Goal: Entertainment & Leisure: Consume media (video, audio)

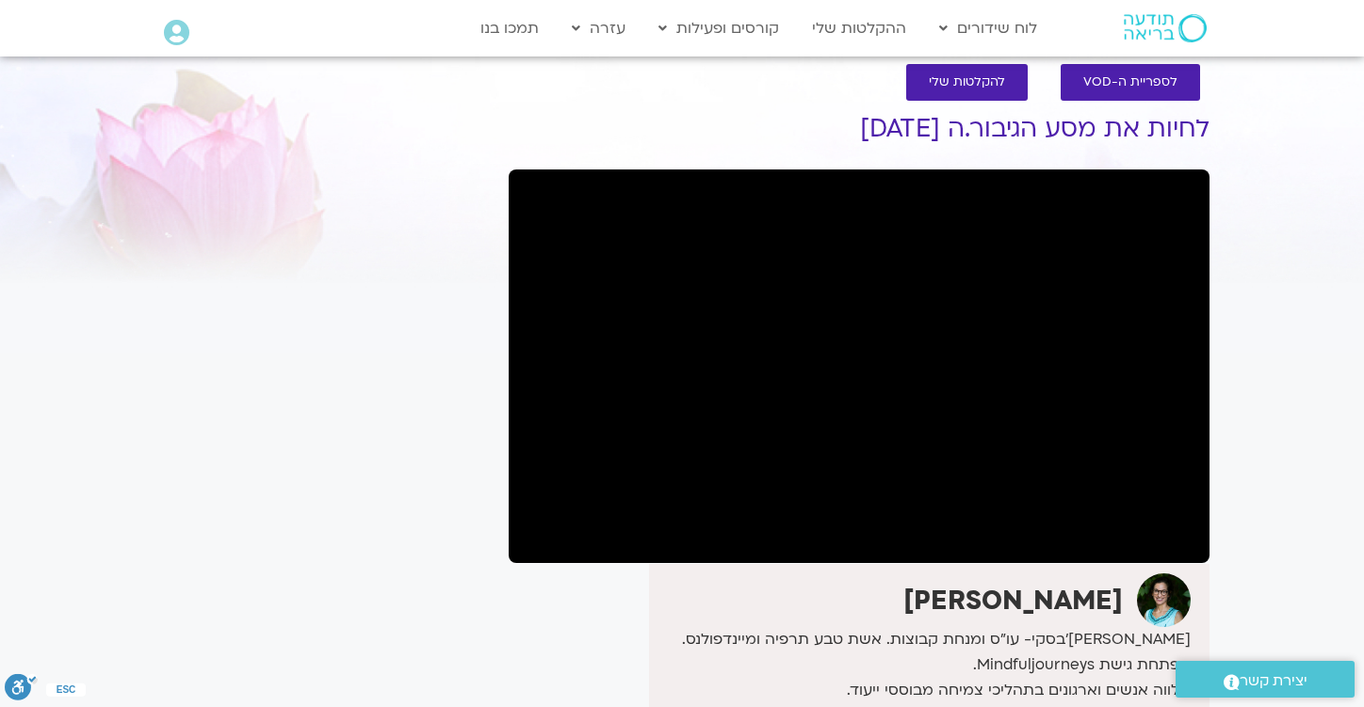
scroll to position [31, 0]
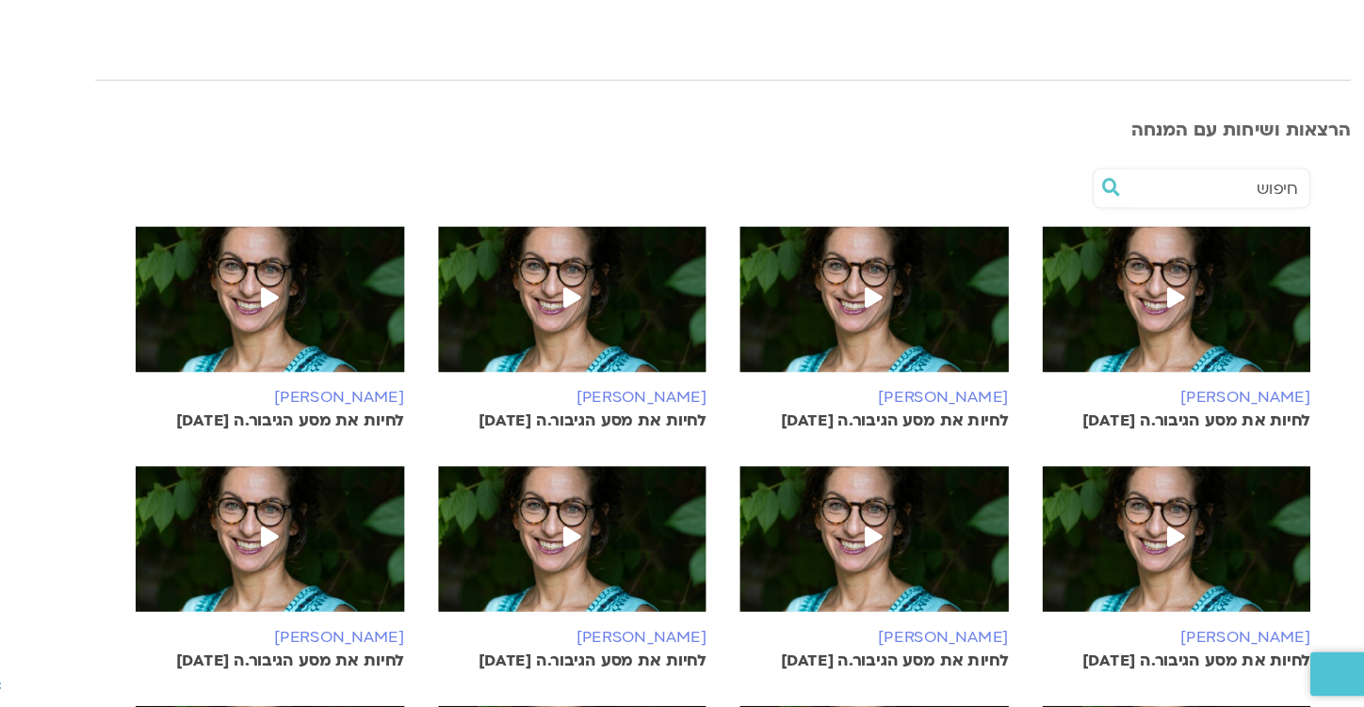
scroll to position [339, 0]
